Goal: Task Accomplishment & Management: Complete application form

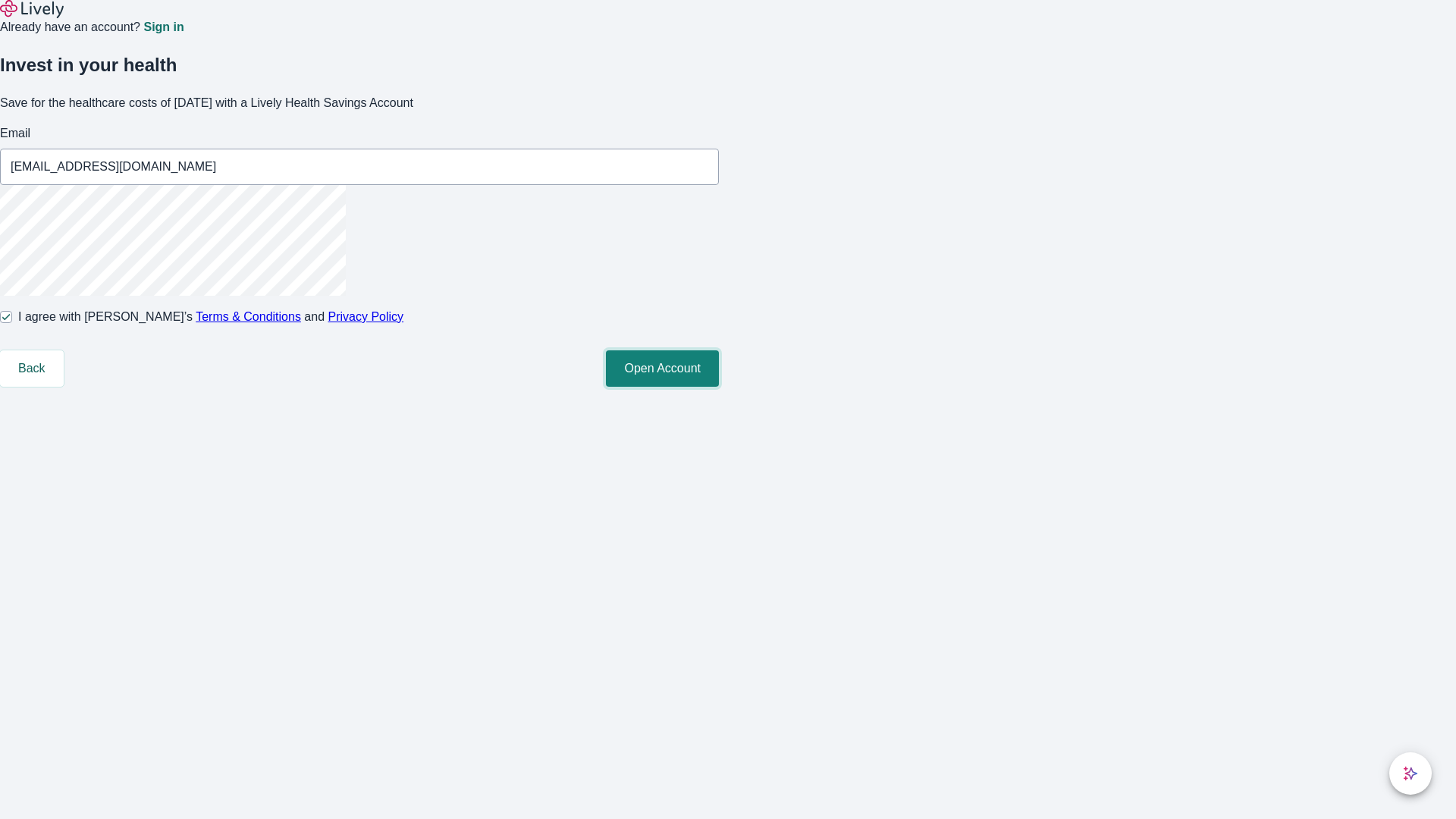
click at [719, 387] on button "Open Account" at bounding box center [662, 367] width 113 height 36
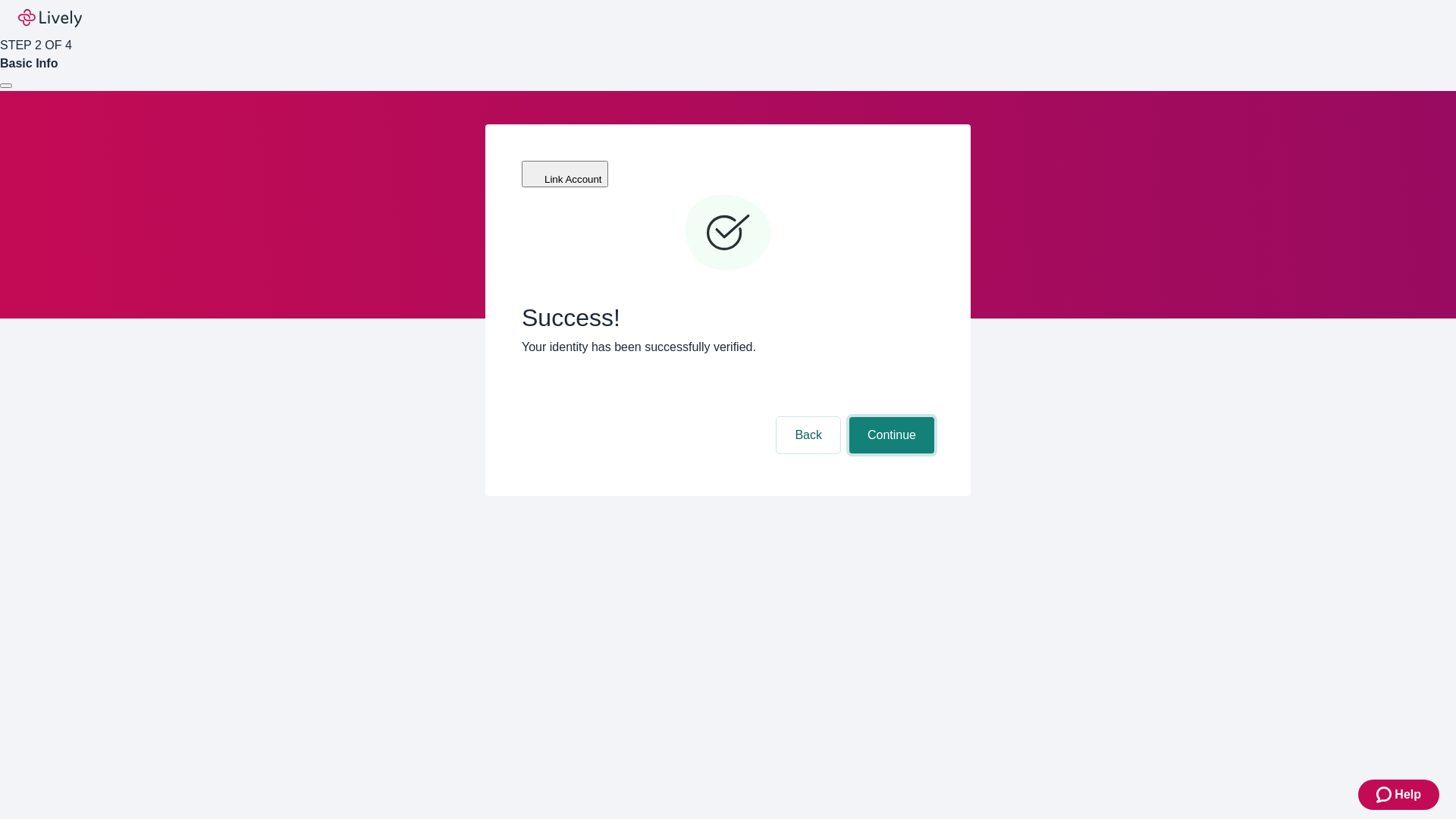
click at [890, 417] on button "Continue" at bounding box center [891, 435] width 85 height 36
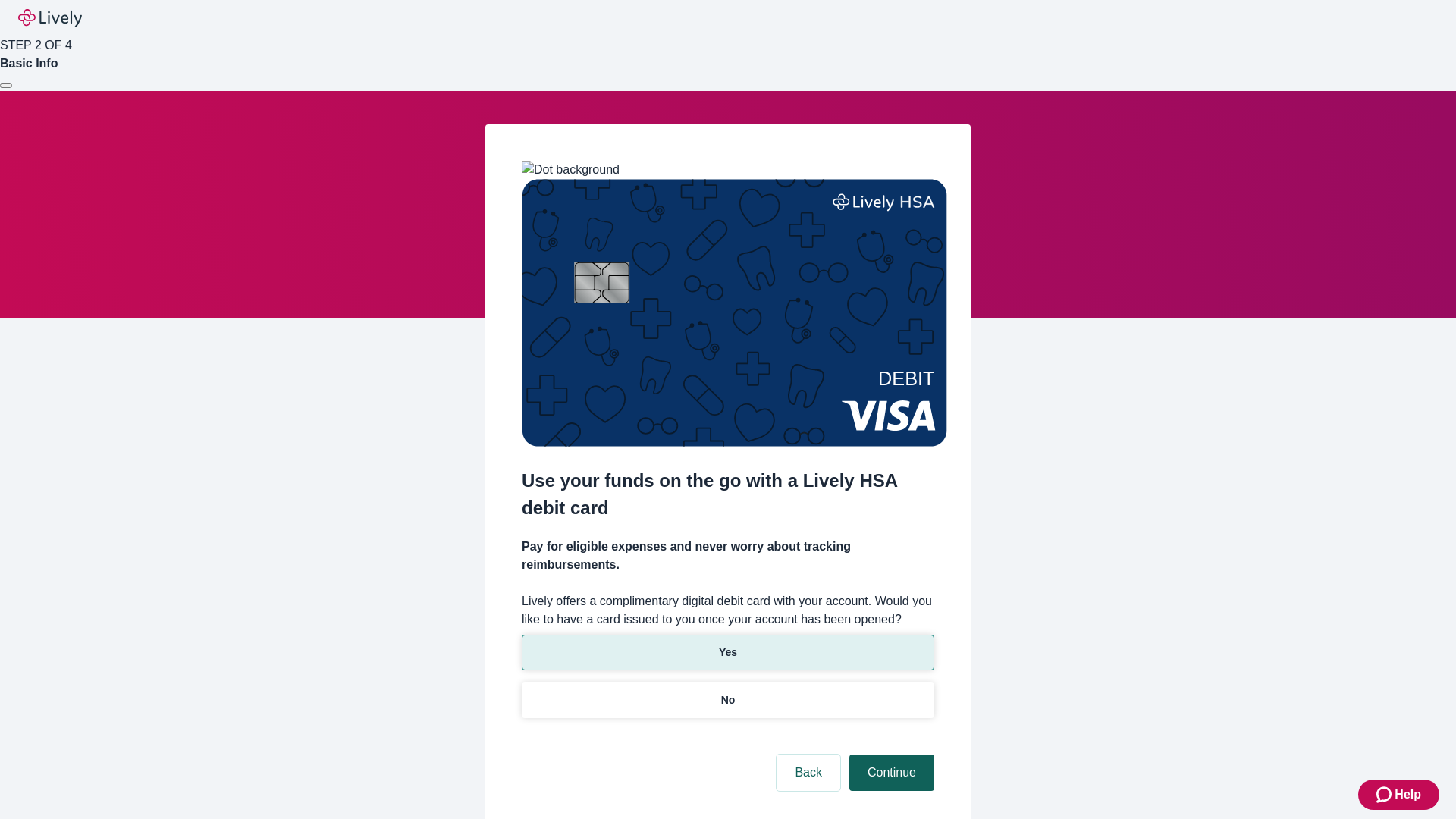
click at [727, 644] on p "Yes" at bounding box center [728, 652] width 18 height 16
click at [890, 754] on button "Continue" at bounding box center [891, 772] width 85 height 36
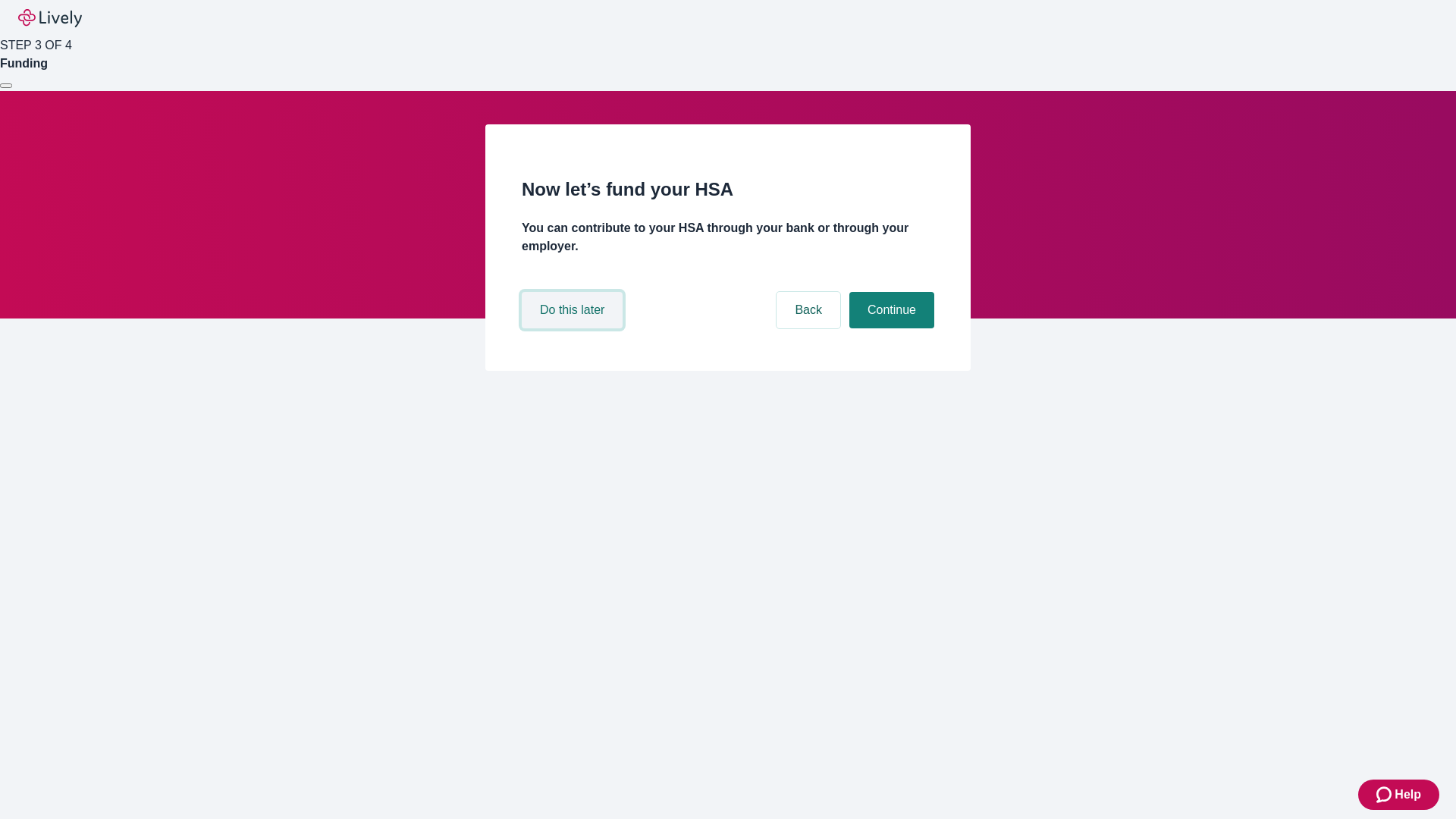
click at [574, 328] on button "Do this later" at bounding box center [572, 310] width 101 height 36
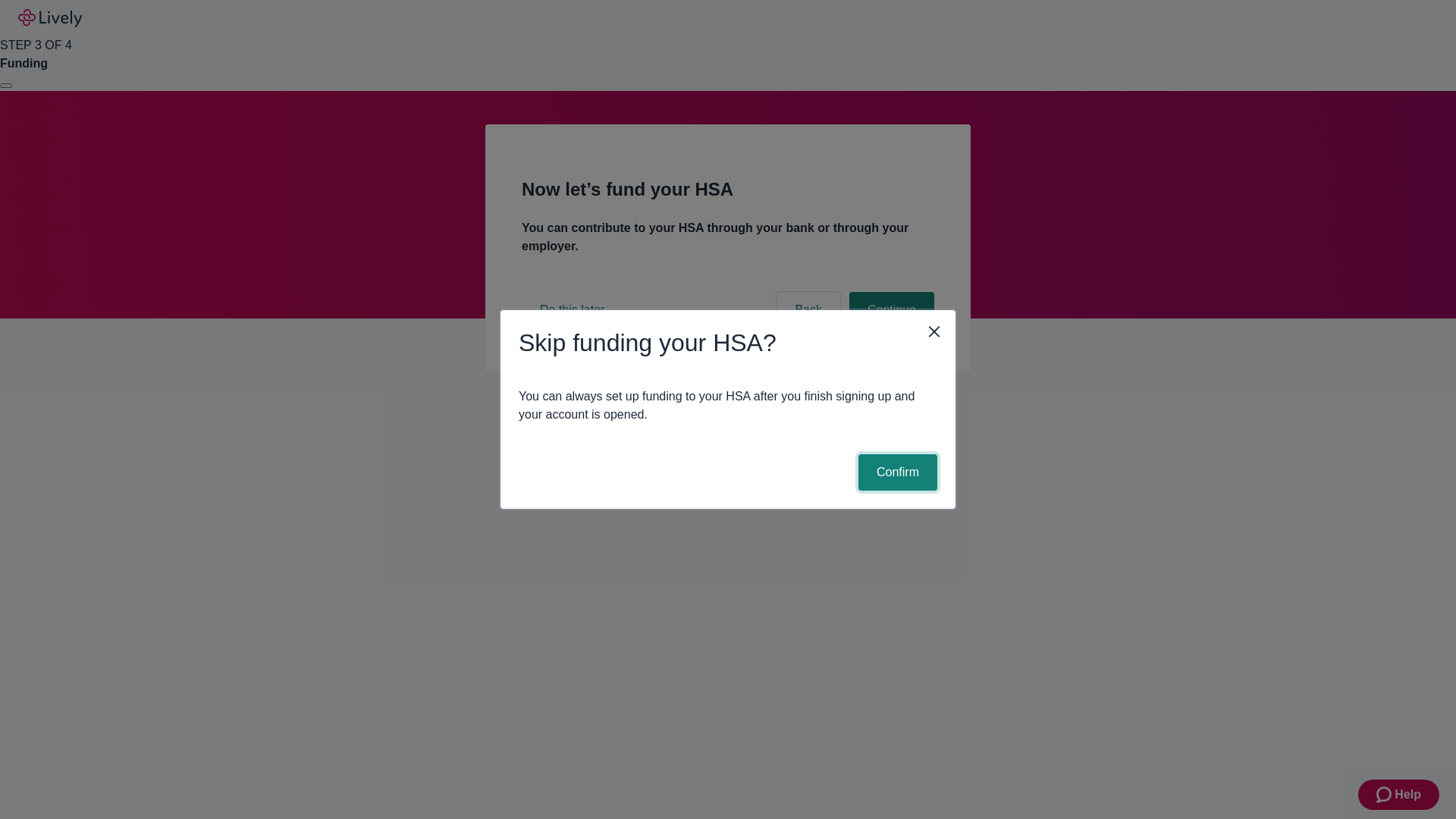
click at [895, 472] on button "Confirm" at bounding box center [898, 472] width 78 height 36
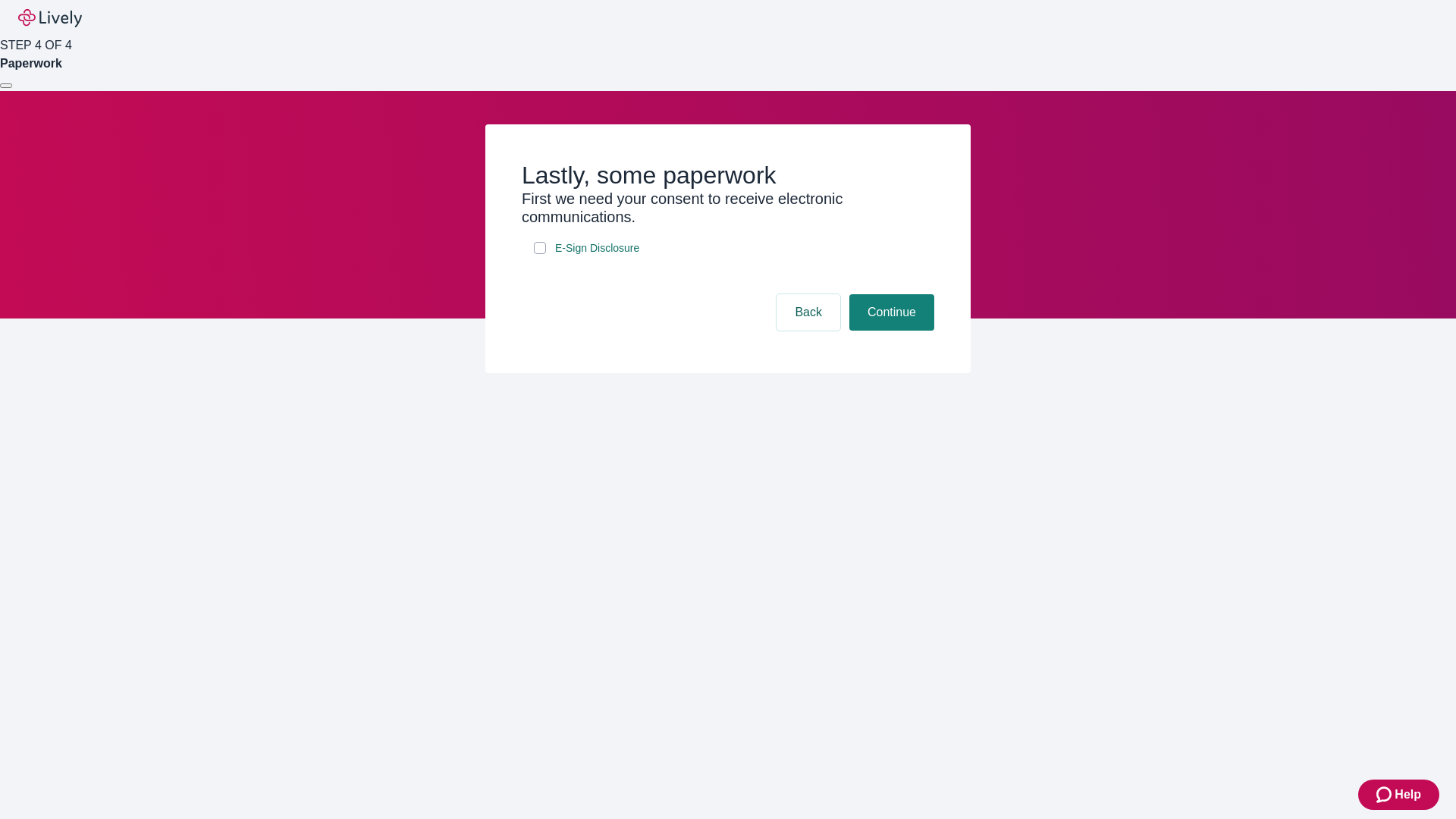
click at [540, 254] on input "E-Sign Disclosure" at bounding box center [540, 247] width 12 height 12
checkbox input "true"
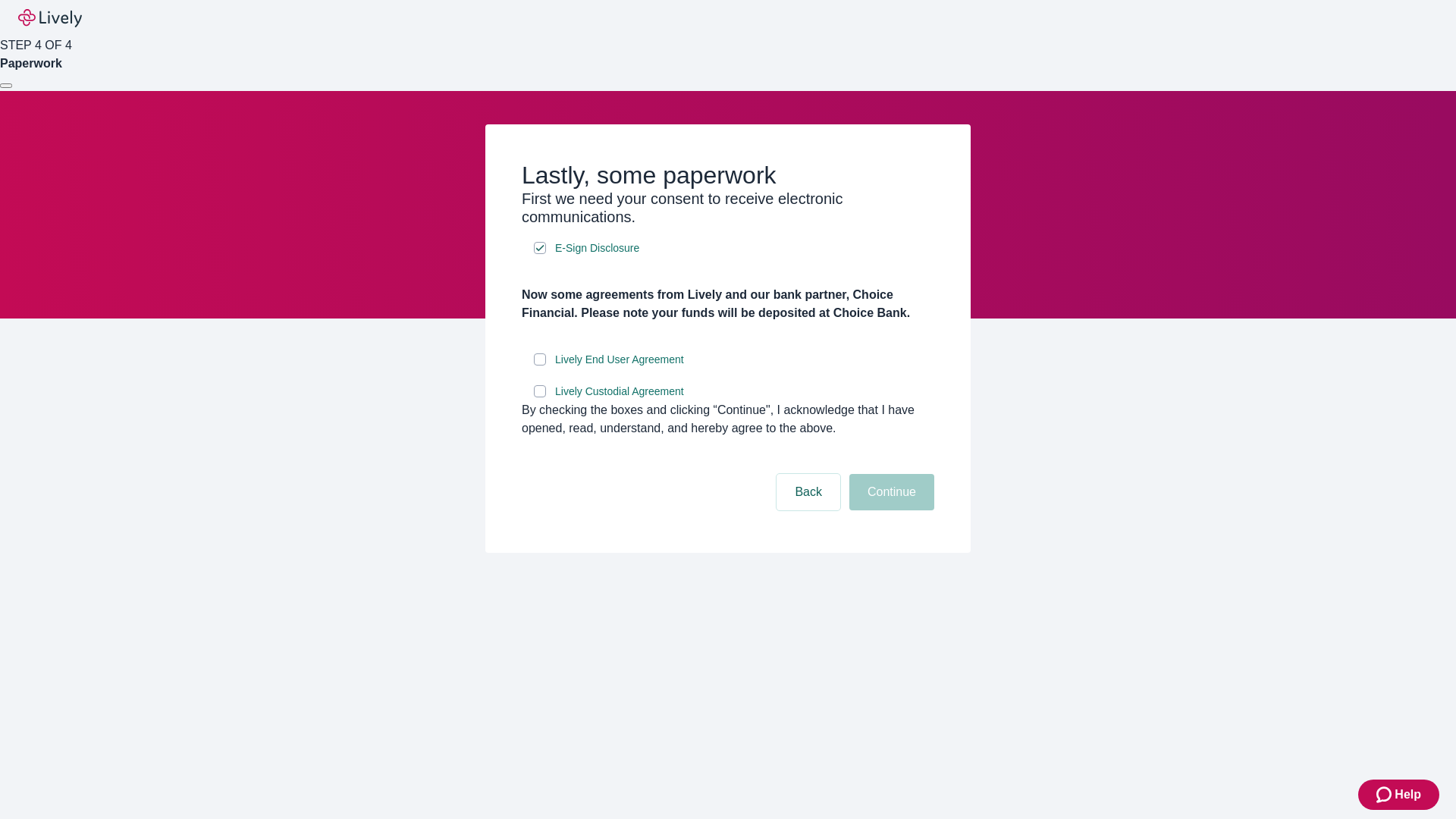
click at [540, 365] on input "Lively End User Agreement" at bounding box center [540, 359] width 12 height 12
checkbox input "true"
click at [540, 397] on input "Lively Custodial Agreement" at bounding box center [540, 391] width 12 height 12
checkbox input "true"
click at [890, 510] on button "Continue" at bounding box center [891, 492] width 85 height 36
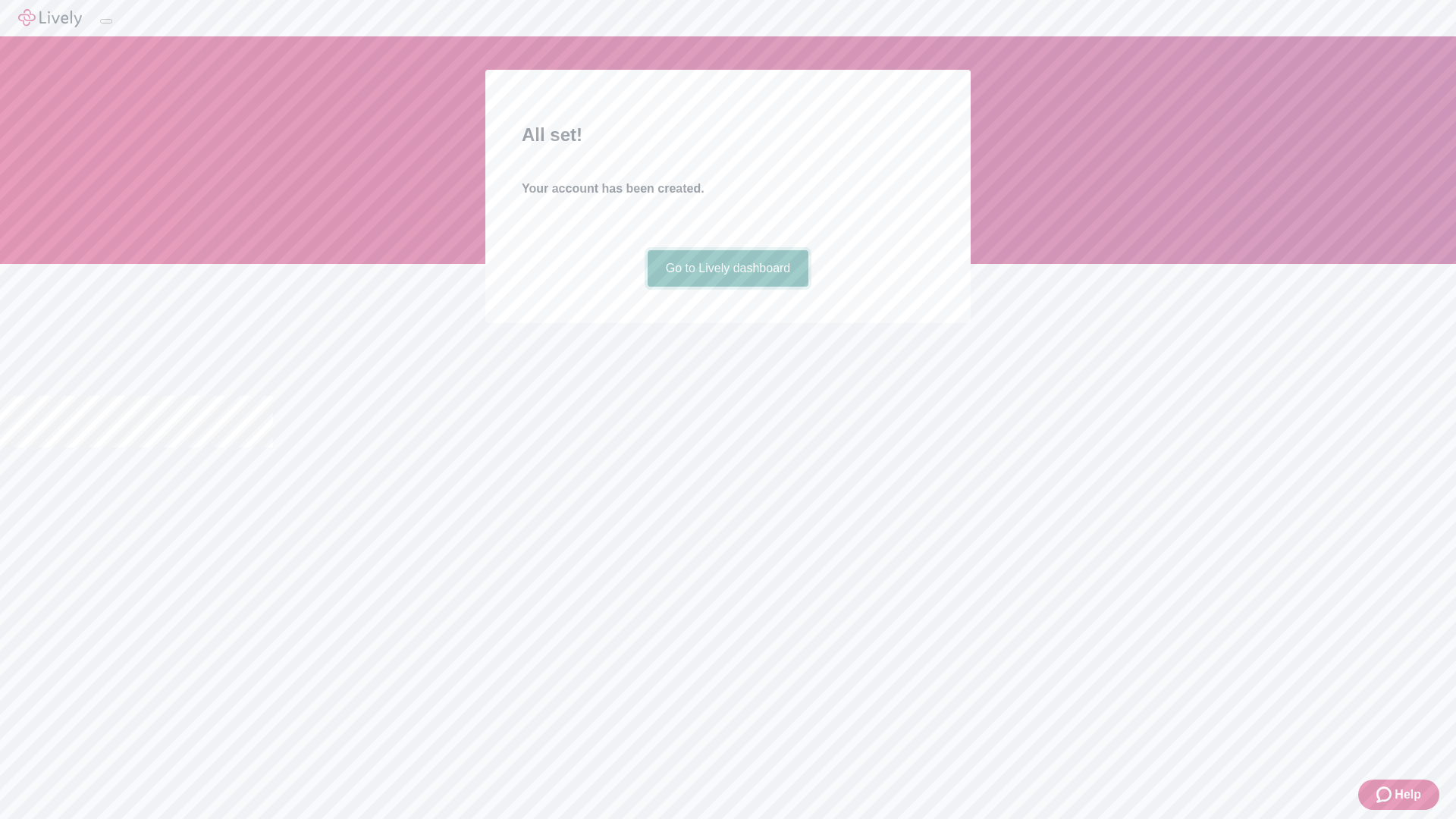
click at [727, 287] on link "Go to Lively dashboard" at bounding box center [729, 267] width 162 height 36
